Goal: Complete application form: Complete application form

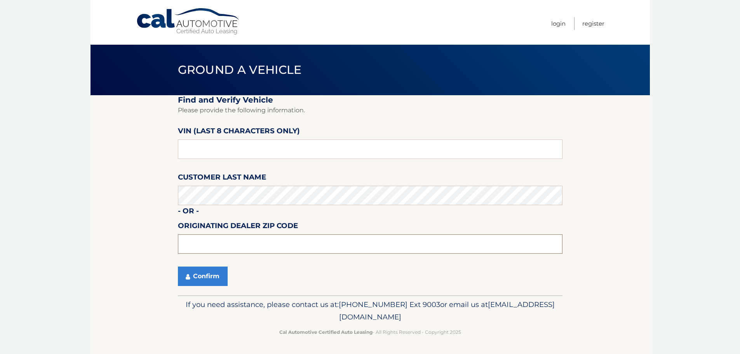
click at [251, 248] on input "text" at bounding box center [370, 243] width 385 height 19
type input "19403"
click at [211, 149] on input "text" at bounding box center [370, 149] width 385 height 19
click at [243, 150] on input "text" at bounding box center [370, 149] width 385 height 19
click at [209, 148] on input "text" at bounding box center [370, 149] width 385 height 19
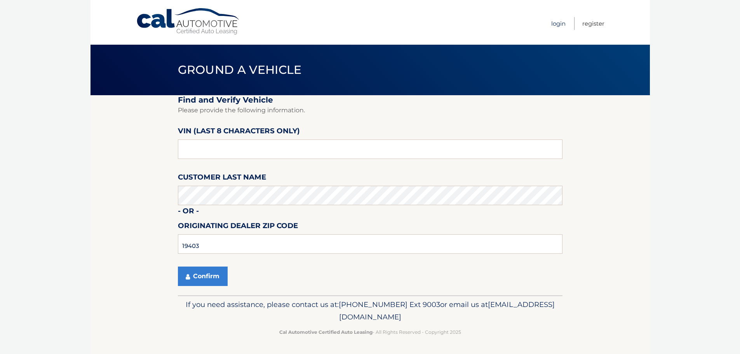
click at [557, 26] on link "Login" at bounding box center [558, 23] width 14 height 13
click at [210, 150] on input "text" at bounding box center [370, 149] width 385 height 19
click at [211, 147] on input "text" at bounding box center [370, 149] width 385 height 19
click at [557, 26] on link "Login" at bounding box center [558, 23] width 14 height 13
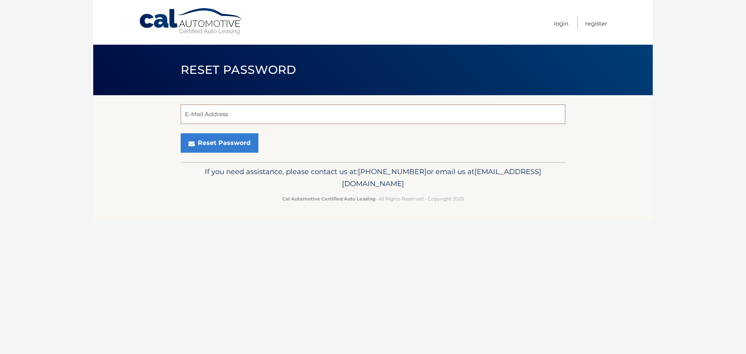
click at [242, 113] on input "E-Mail Address" at bounding box center [373, 114] width 385 height 19
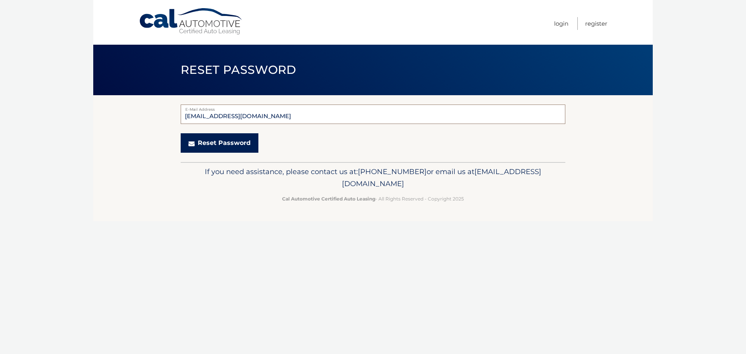
type input "rvenella@thewynngroup.com"
click at [227, 147] on button "Reset Password" at bounding box center [220, 142] width 78 height 19
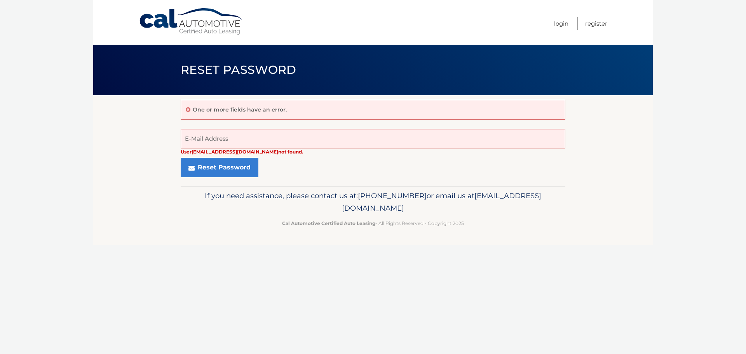
drag, startPoint x: 442, startPoint y: 206, endPoint x: 292, endPoint y: 211, distance: 149.7
click at [292, 211] on p "If you need assistance, please contact us at: [PHONE_NUMBER] or email us at [EM…" at bounding box center [373, 202] width 375 height 25
copy span "[EMAIL_ADDRESS][DOMAIN_NAME]"
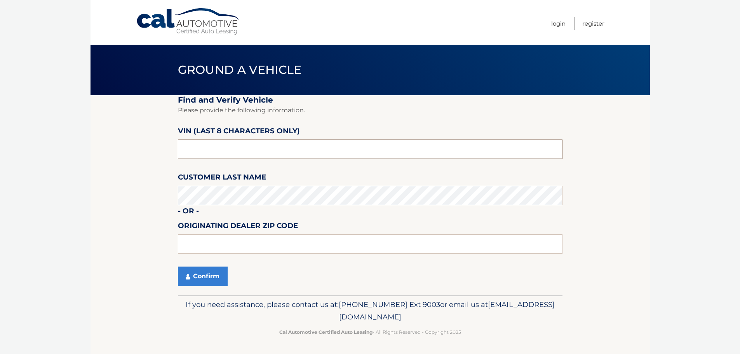
click at [203, 152] on input "text" at bounding box center [370, 149] width 385 height 19
drag, startPoint x: 434, startPoint y: 318, endPoint x: 303, endPoint y: 317, distance: 131.0
click at [303, 317] on p "If you need assistance, please contact us at: 609-807-3200 Ext 9003 or email us…" at bounding box center [370, 310] width 375 height 25
copy span "[EMAIL_ADDRESS][DOMAIN_NAME]"
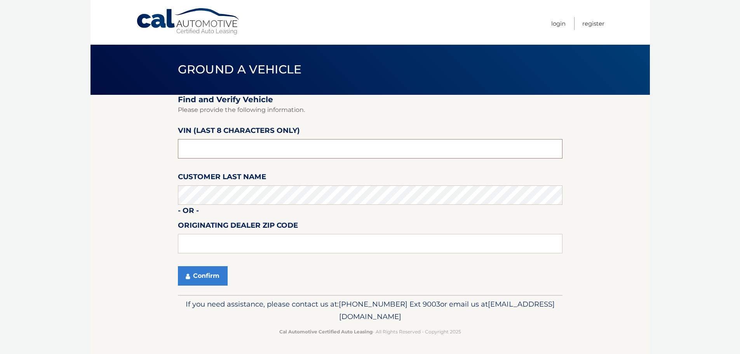
click at [304, 150] on input "text" at bounding box center [370, 148] width 385 height 19
type input "f*******"
paste input "httpspor"
click at [210, 150] on input "text" at bounding box center [370, 148] width 385 height 19
type input "h*******"
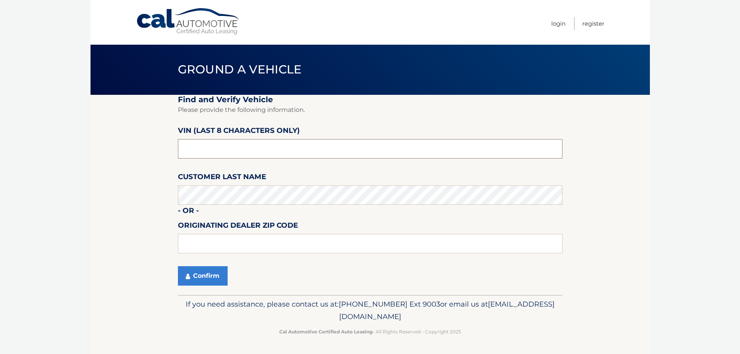
click at [210, 152] on input "text" at bounding box center [370, 148] width 385 height 19
click at [235, 239] on input "text" at bounding box center [370, 243] width 385 height 19
type input "19403"
click at [218, 276] on button "Confirm" at bounding box center [203, 275] width 50 height 19
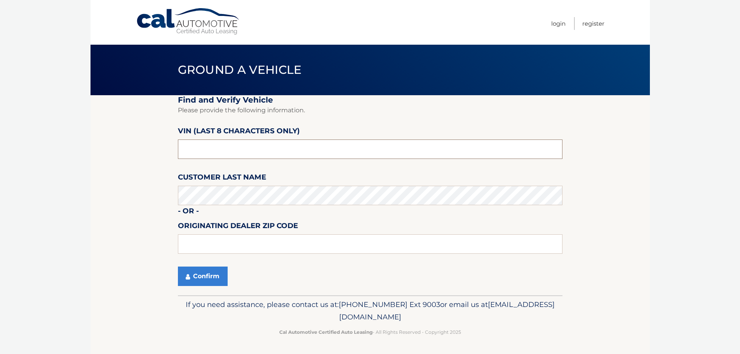
click at [244, 152] on input "text" at bounding box center [370, 149] width 385 height 19
click at [559, 22] on link "Login" at bounding box center [558, 23] width 14 height 13
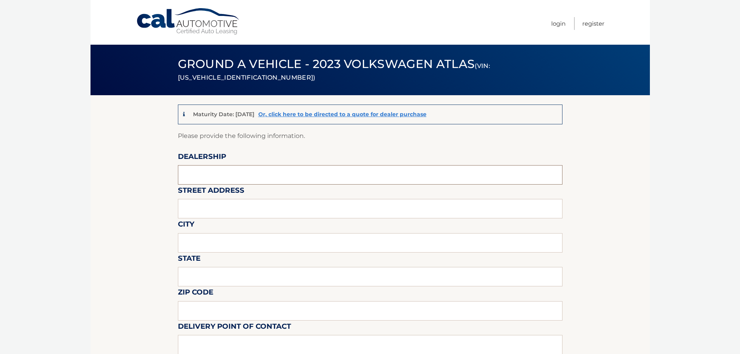
click at [227, 177] on input "text" at bounding box center [370, 174] width 385 height 19
type input "w"
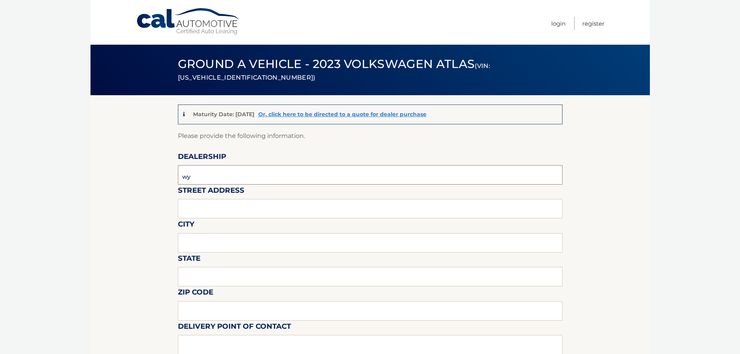
type input "w"
type input "WYNN VOLKSWAGEN"
type input "2049 W MAIN ST"
type input "NORRISTOWN"
type input "PA"
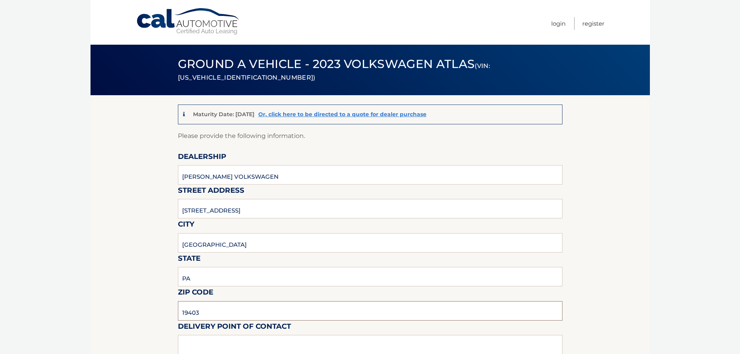
type input "19403"
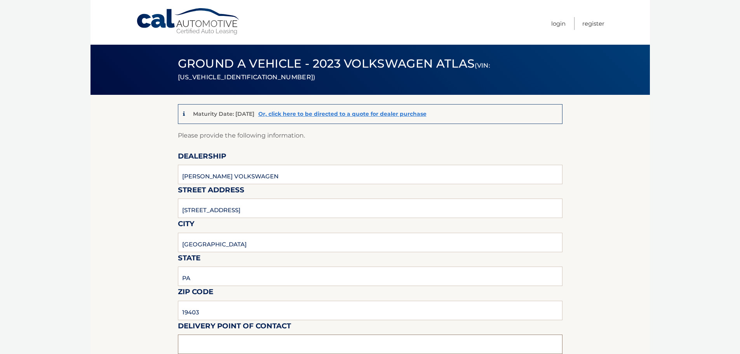
scroll to position [27, 0]
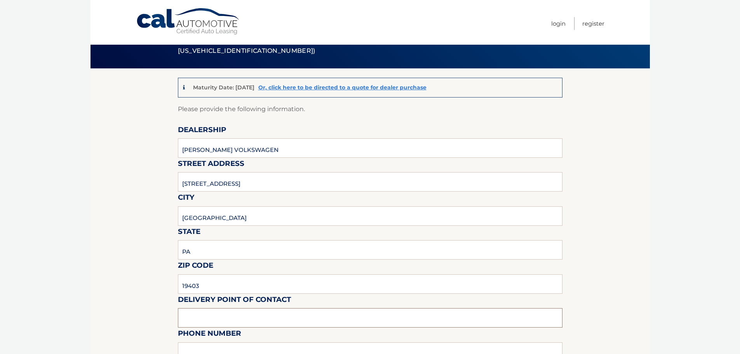
click at [193, 316] on input "text" at bounding box center [370, 317] width 385 height 19
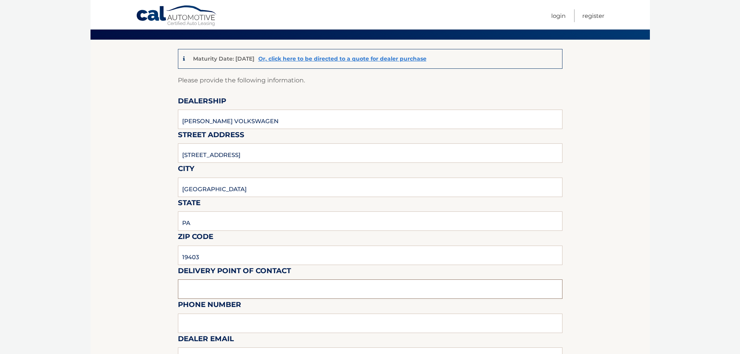
scroll to position [108, 0]
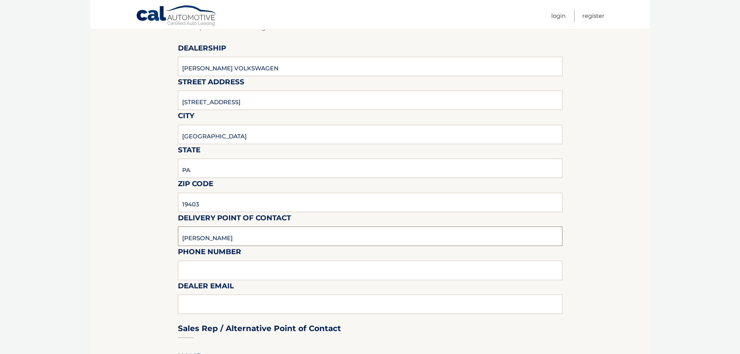
type input "BEN COOK"
type input "610-539-1100"
click at [208, 305] on div "Sales Rep / Alternative Point of Contact" at bounding box center [370, 313] width 385 height 55
click at [192, 303] on div "Sales Rep / Alternative Point of Contact" at bounding box center [370, 313] width 385 height 55
click at [210, 307] on div "Sales Rep / Alternative Point of Contact" at bounding box center [370, 313] width 385 height 55
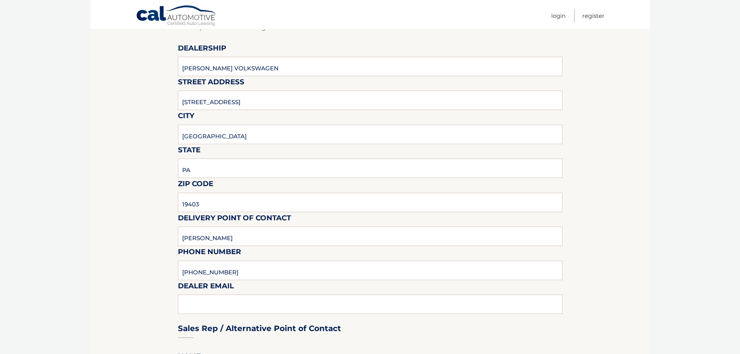
scroll to position [306, 0]
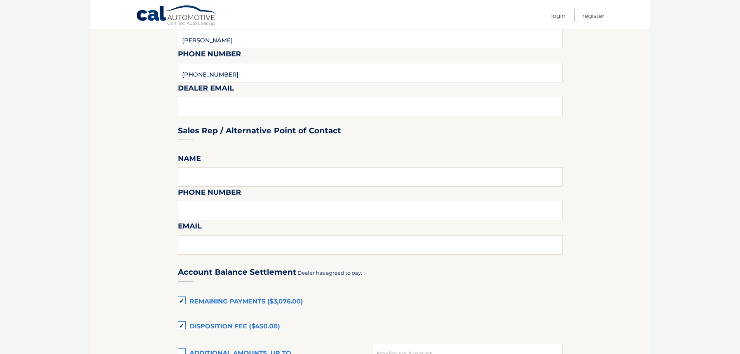
click at [210, 108] on div "Sales Rep / Alternative Point of Contact" at bounding box center [370, 116] width 385 height 55
click at [194, 108] on div "Sales Rep / Alternative Point of Contact" at bounding box center [370, 116] width 385 height 55
click at [253, 74] on input "610-539-1100" at bounding box center [370, 72] width 385 height 19
type input "BCOOK@THEWYNNGROUP.COM"
click at [222, 181] on input "text" at bounding box center [370, 176] width 385 height 19
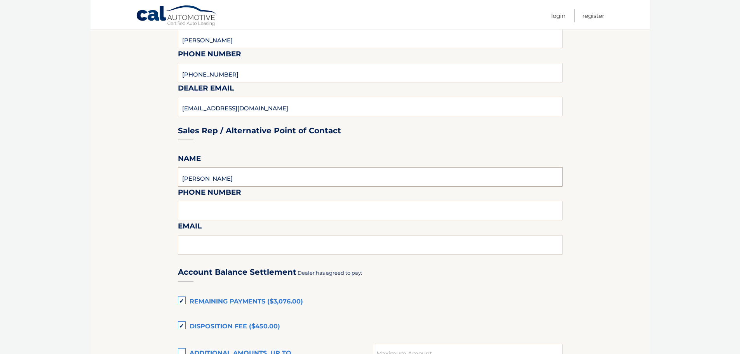
type input "ROB VENELLA"
type input "484-370-2213"
type input "RVENELLA@THEWYNNGROUP.COM"
click at [182, 326] on label "Disposition Fee ($450.00)" at bounding box center [370, 327] width 385 height 16
click at [0, 0] on input "Disposition Fee ($450.00)" at bounding box center [0, 0] width 0 height 0
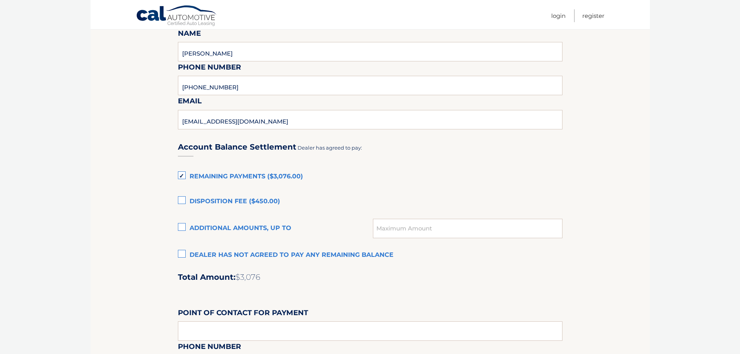
scroll to position [438, 0]
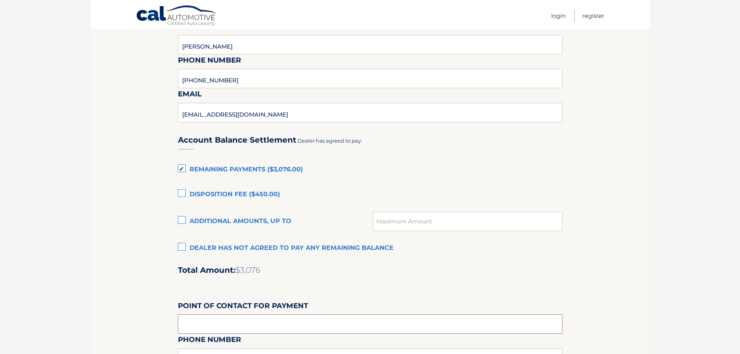
click at [232, 324] on input "text" at bounding box center [370, 323] width 385 height 19
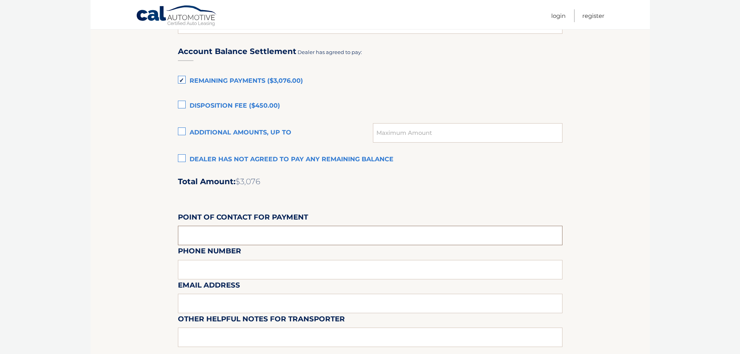
scroll to position [539, 0]
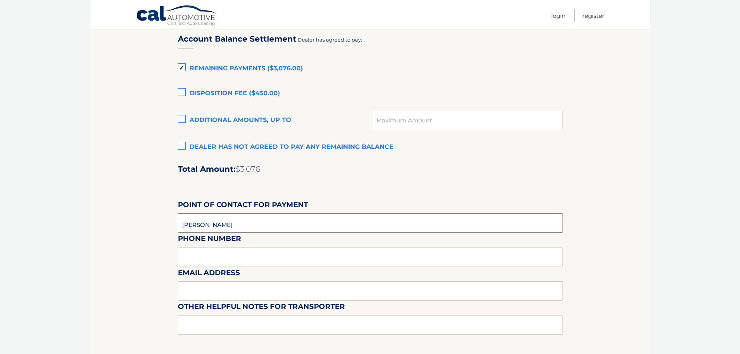
type input "ROB VENELLA"
type input "484-370-2213"
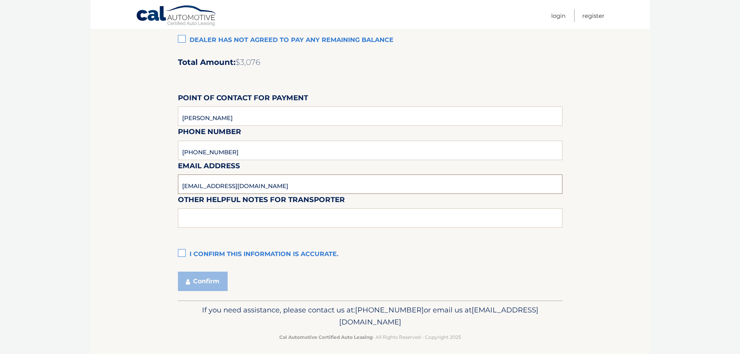
scroll to position [651, 0]
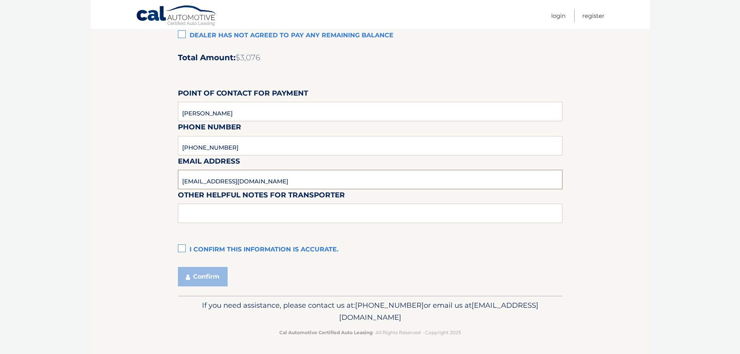
type input "RVENELLA@THEWYNNGROUP.COM"
click at [183, 247] on label "I confirm this information is accurate." at bounding box center [370, 250] width 385 height 16
click at [0, 0] on input "I confirm this information is accurate." at bounding box center [0, 0] width 0 height 0
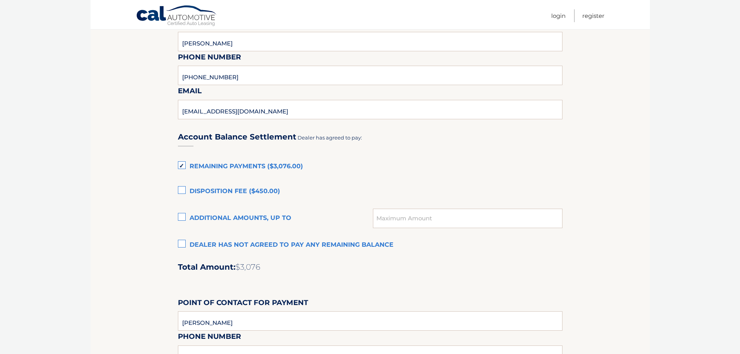
scroll to position [448, 0]
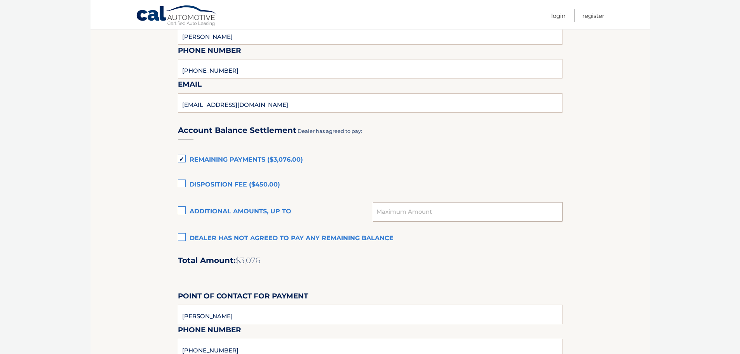
click at [393, 217] on input "text" at bounding box center [467, 211] width 189 height 19
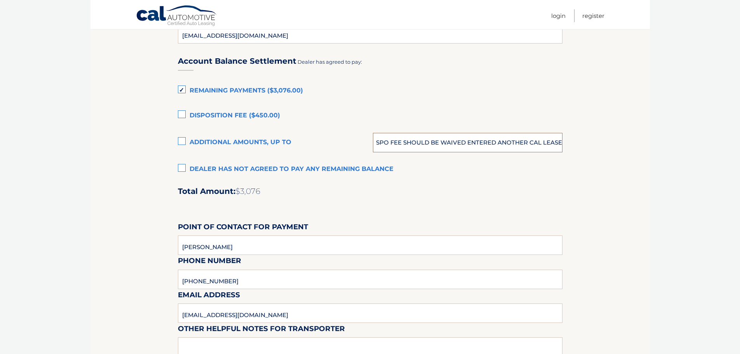
scroll to position [652, 0]
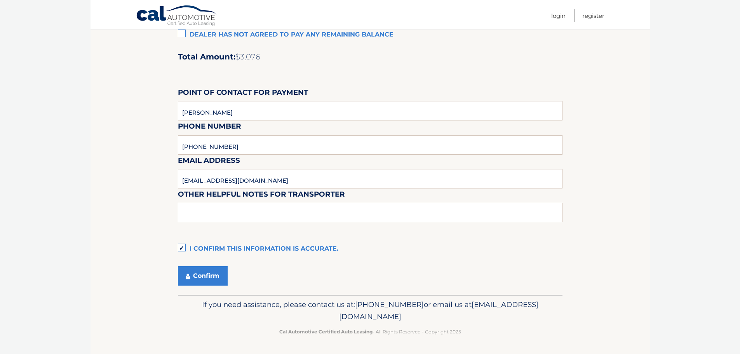
type input "DISPO FEE SHOULD BE WAIVED ENTERED ANOTHER CAL LEASE"
click at [227, 209] on input "text" at bounding box center [370, 212] width 385 height 19
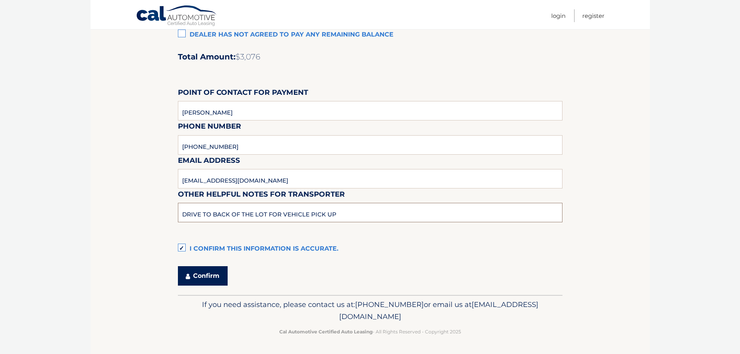
type input "DRIVE TO BACK OF THE LOT FOR VEHICLE PICK UP"
click at [206, 276] on button "Confirm" at bounding box center [203, 275] width 50 height 19
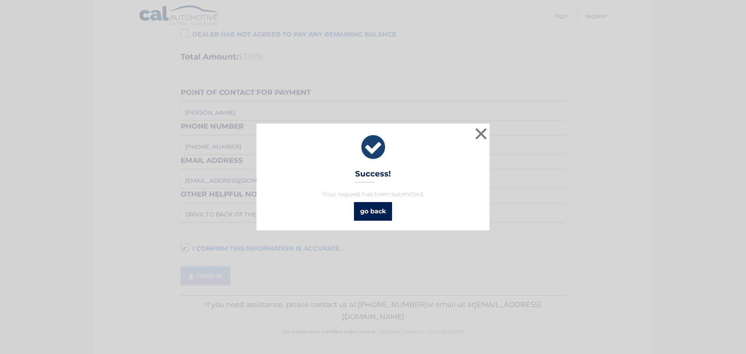
click at [369, 210] on link "go back" at bounding box center [373, 211] width 38 height 19
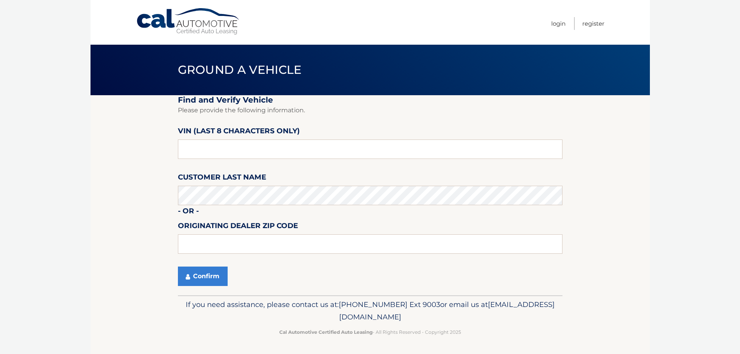
scroll to position [0, 0]
